Goal: Task Accomplishment & Management: Use online tool/utility

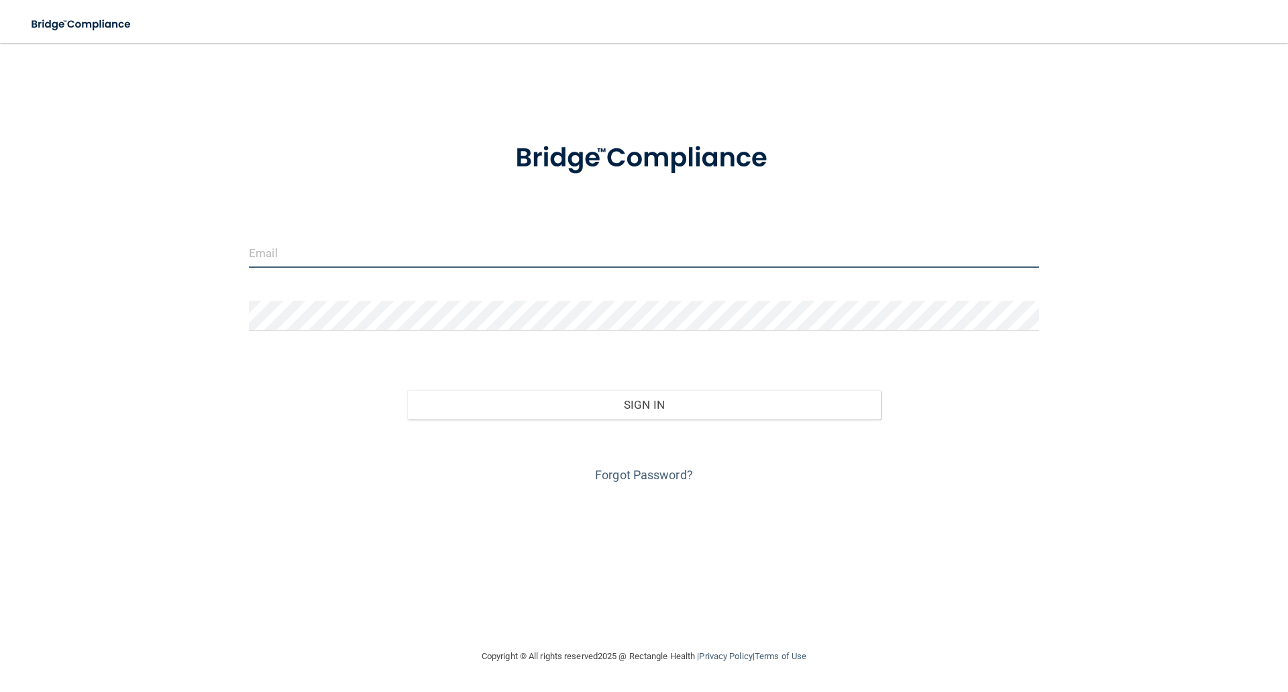
click at [380, 246] on input "email" at bounding box center [644, 252] width 790 height 30
type input "[EMAIL_ADDRESS][DOMAIN_NAME]"
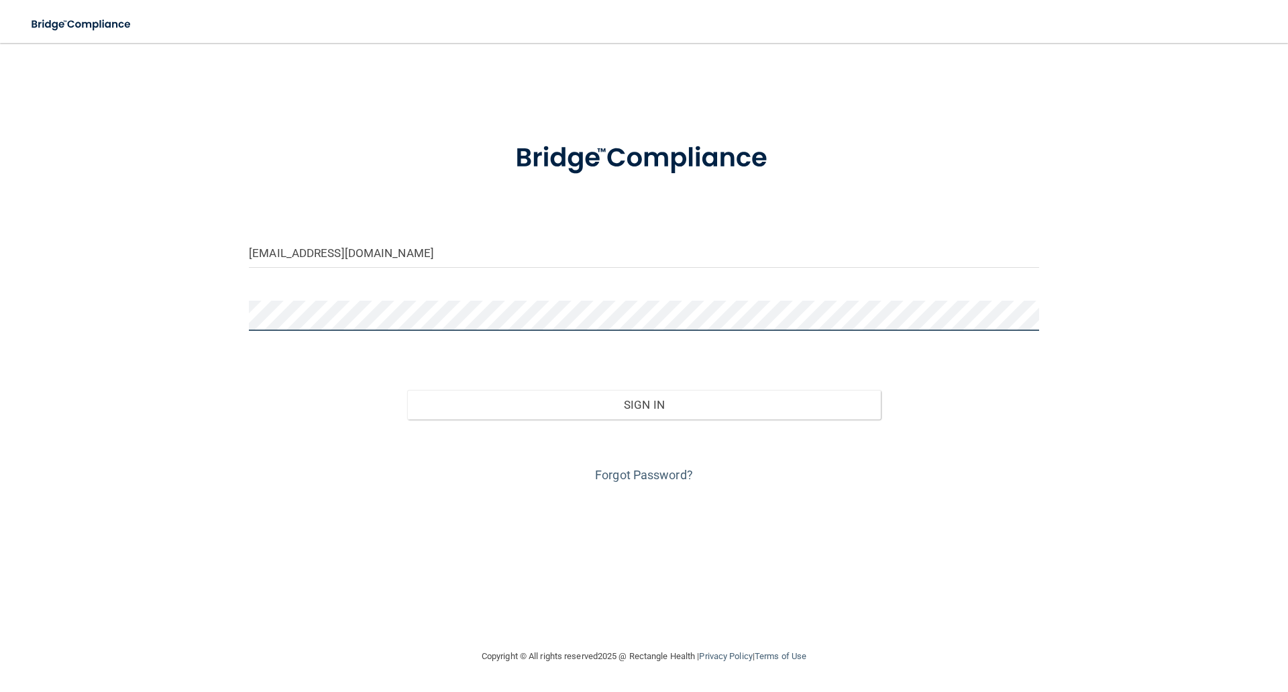
click at [407, 390] on button "Sign In" at bounding box center [644, 405] width 474 height 30
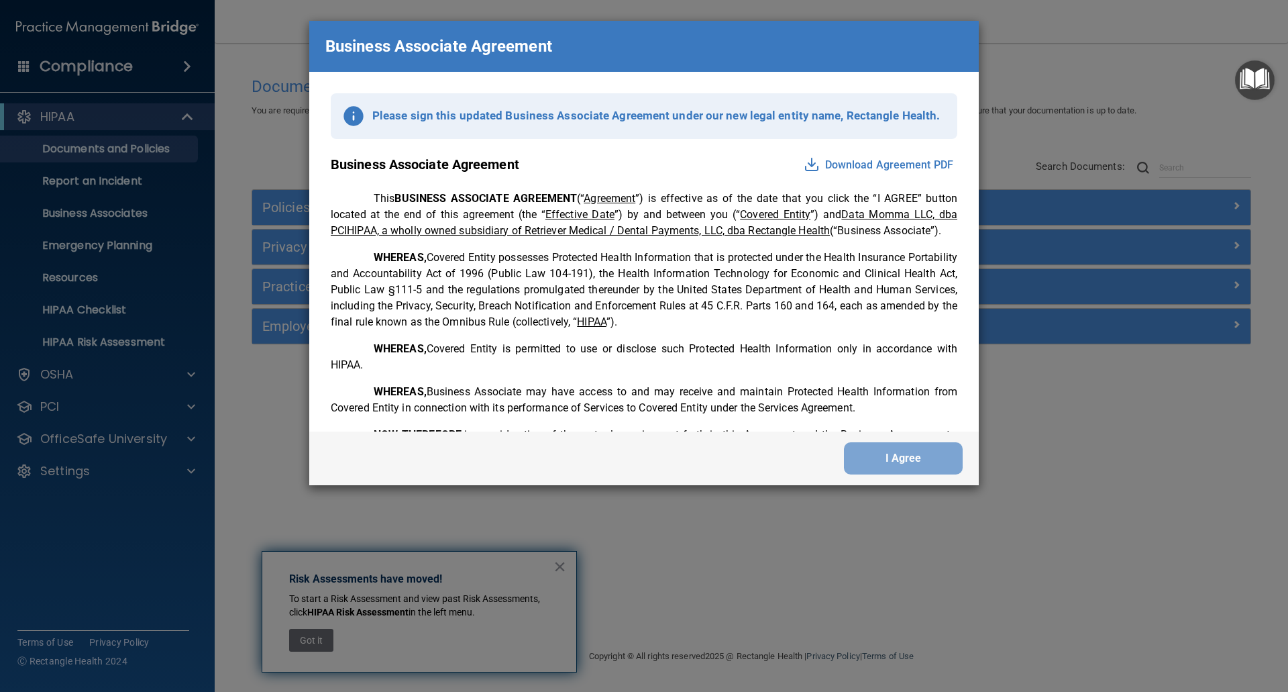
click at [893, 441] on div "I Agree" at bounding box center [643, 458] width 669 height 54
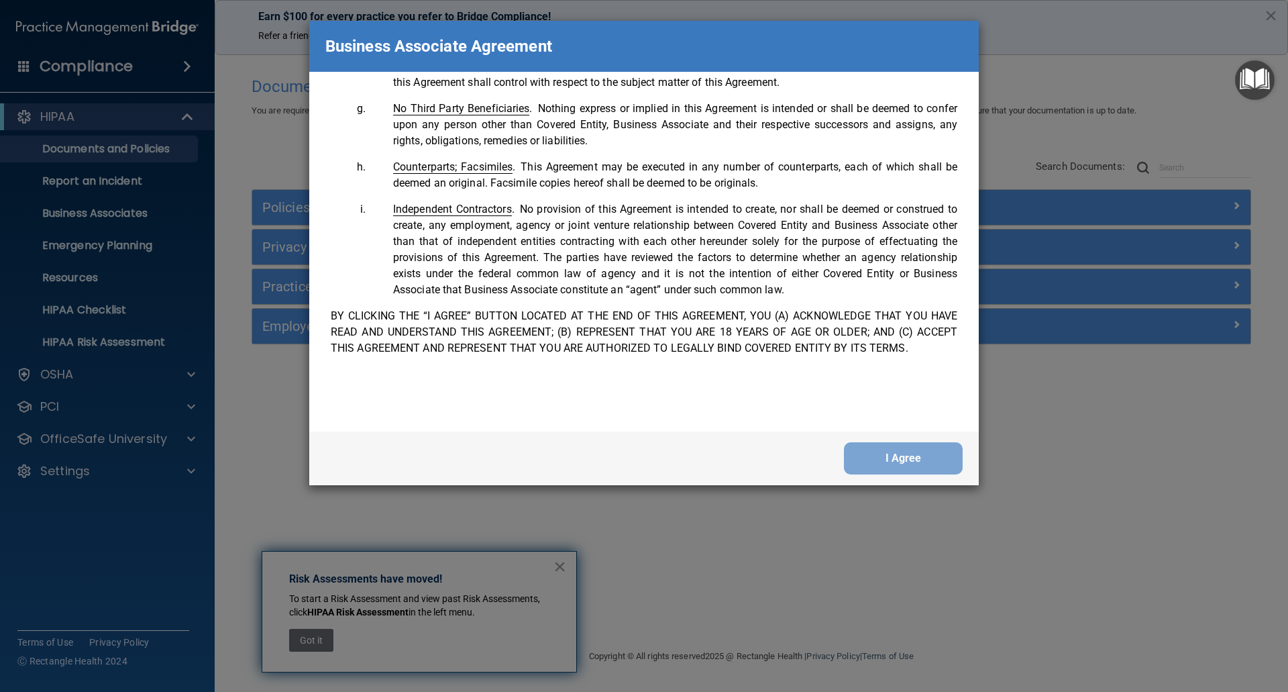
scroll to position [2735, 0]
click at [928, 454] on button "I Agree" at bounding box center [903, 458] width 119 height 32
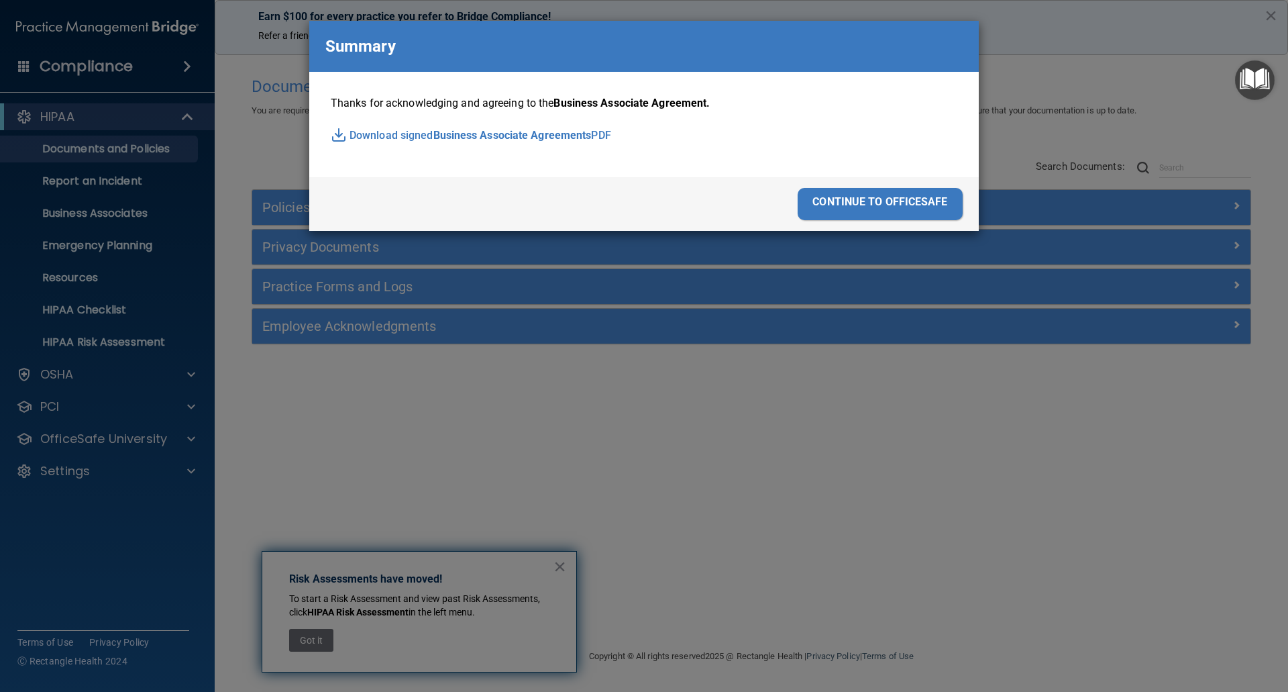
click at [844, 201] on div "continue to officesafe" at bounding box center [880, 204] width 165 height 32
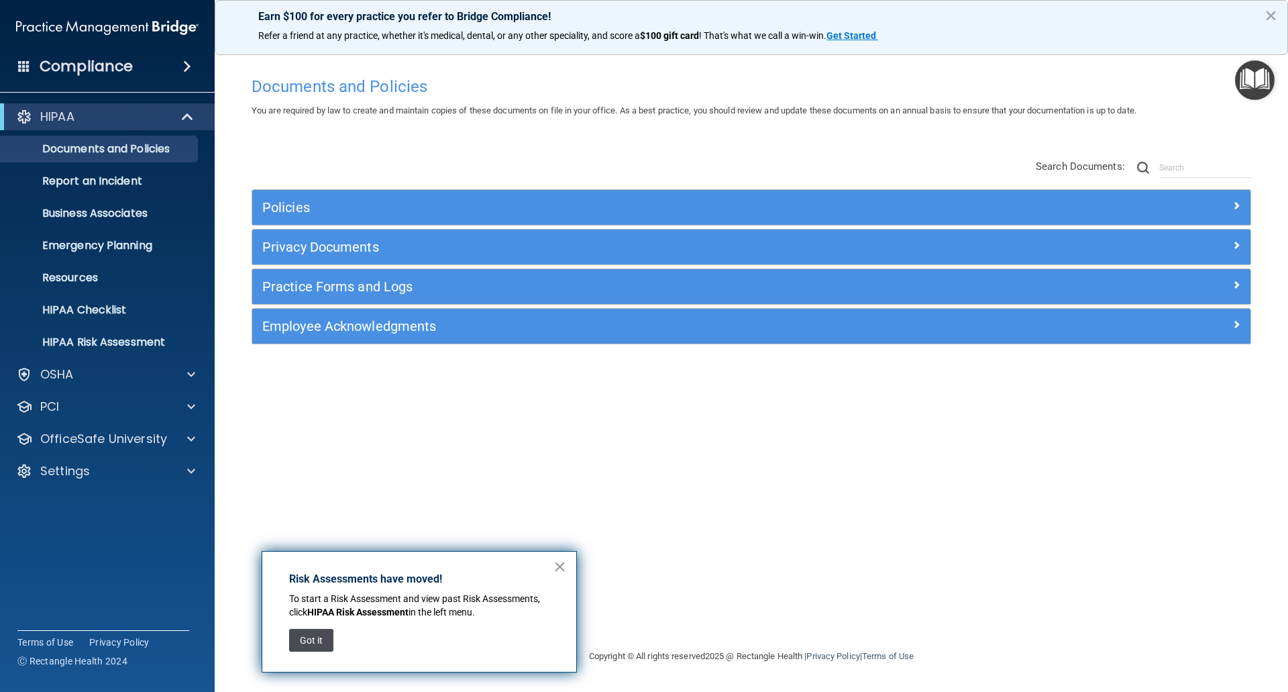
click at [317, 641] on button "Got it" at bounding box center [311, 640] width 44 height 23
